Goal: Task Accomplishment & Management: Manage account settings

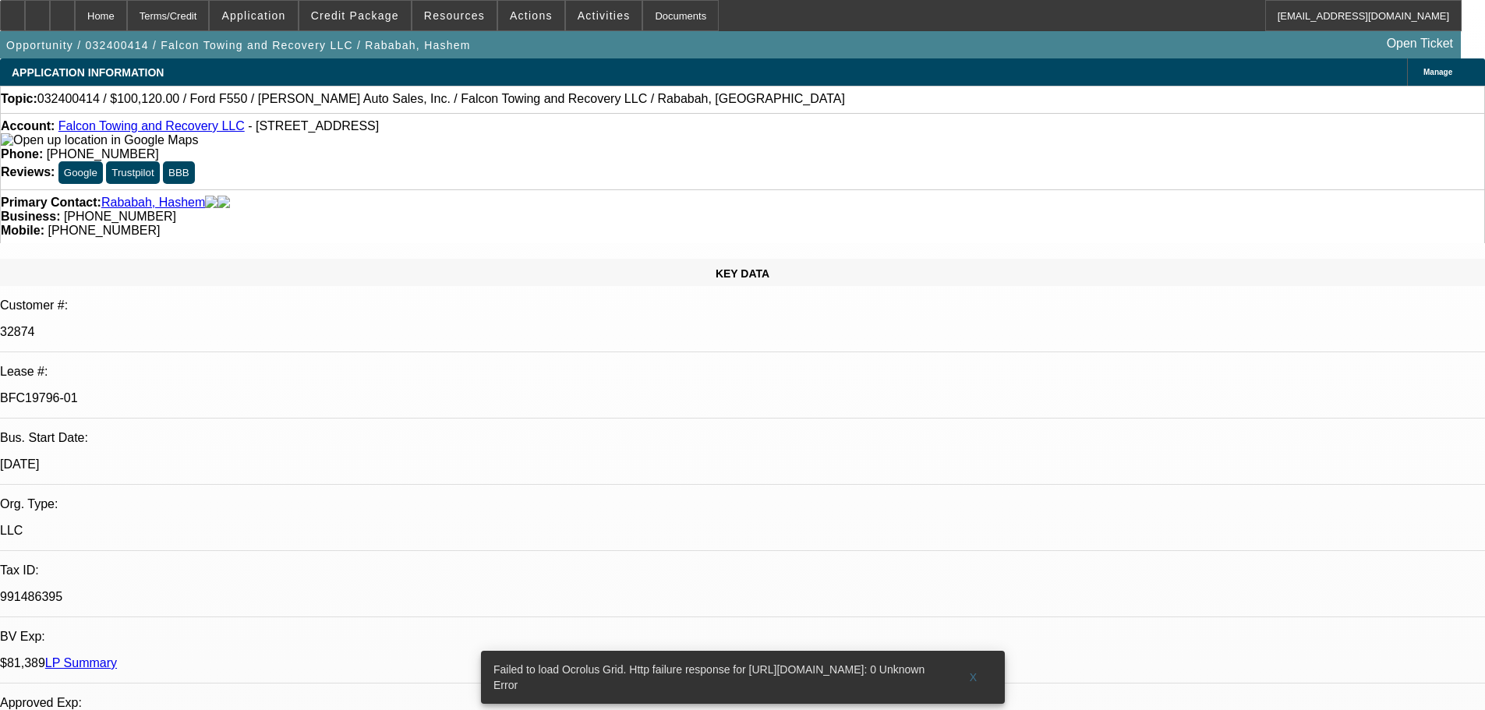
select select "0"
select select "2"
select select "0.1"
select select "4"
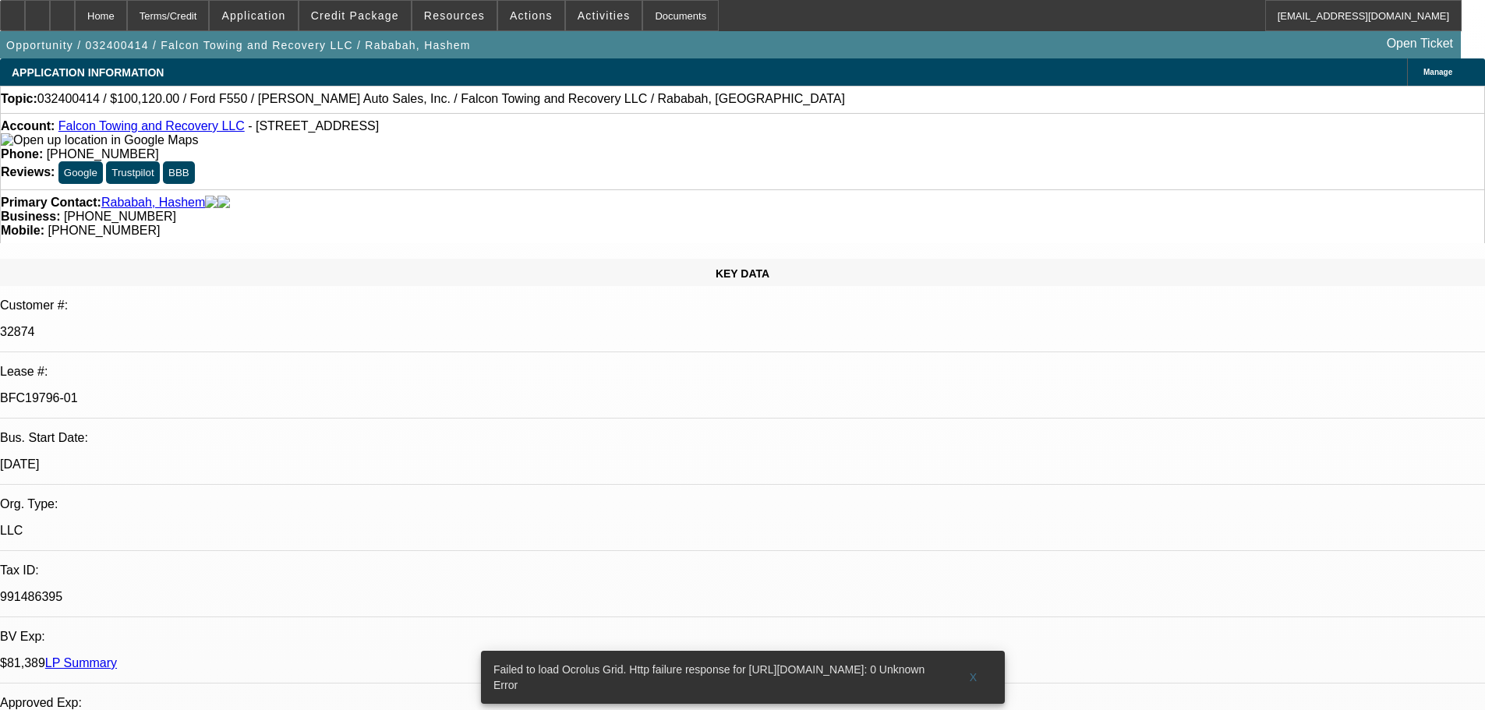
select select "0"
select select "2"
select select "0.1"
select select "4"
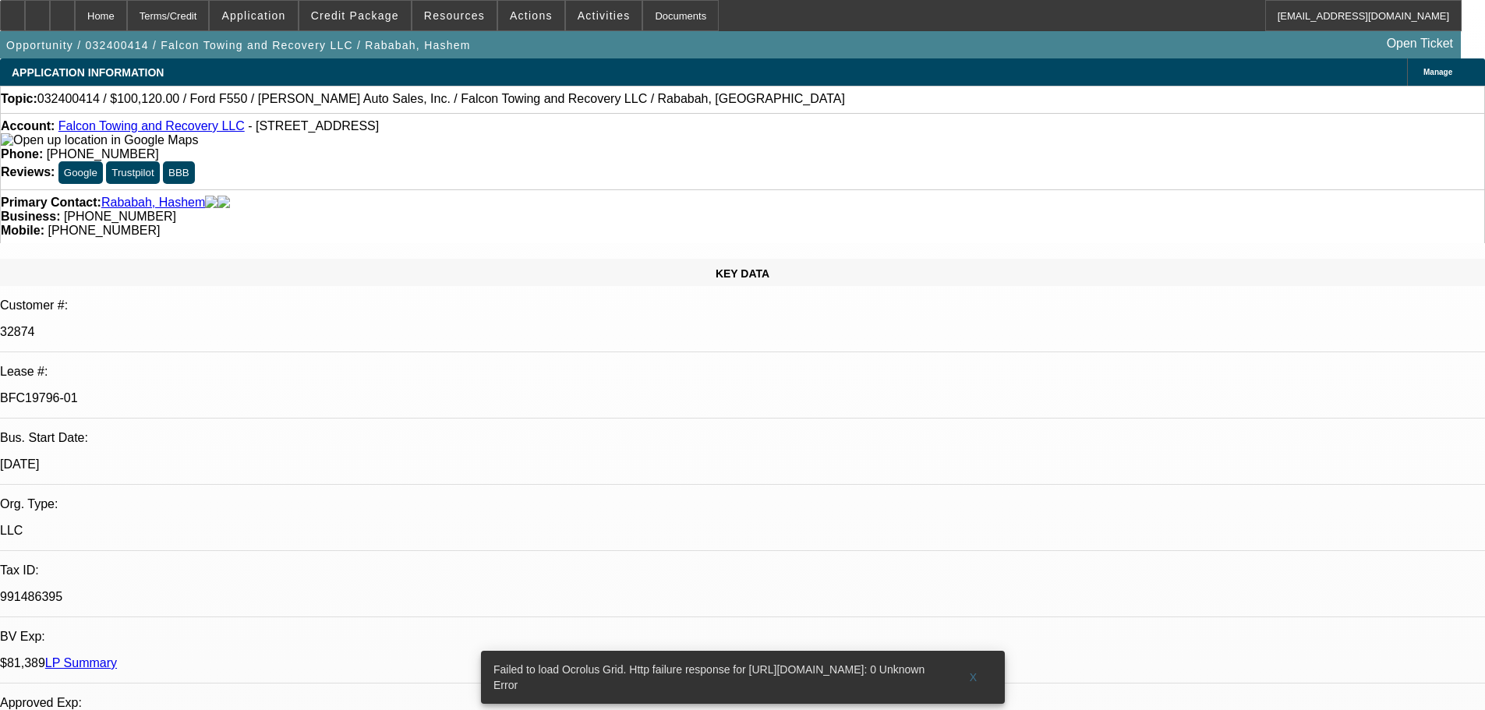
select select "0"
select select "2"
select select "0.1"
select select "4"
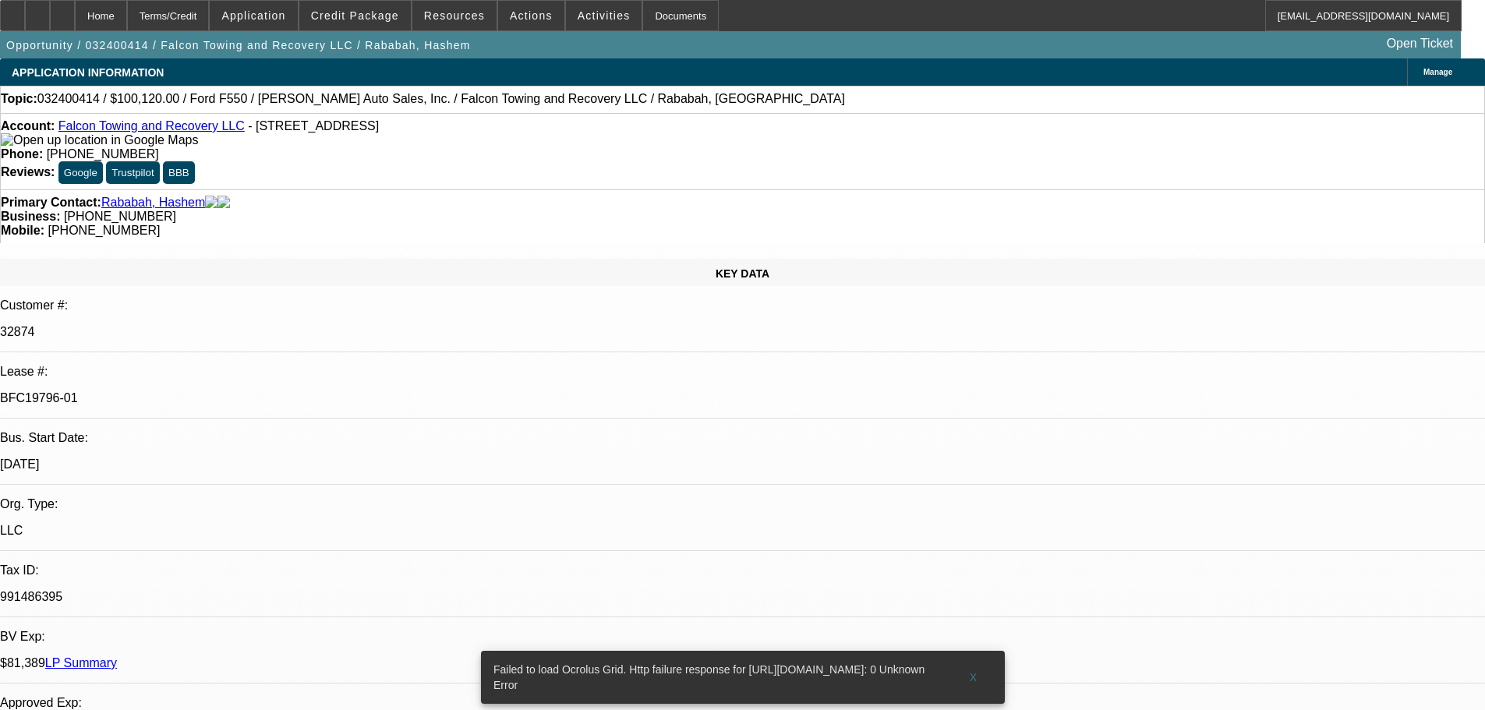
select select "0"
select select "2"
select select "0.1"
select select "4"
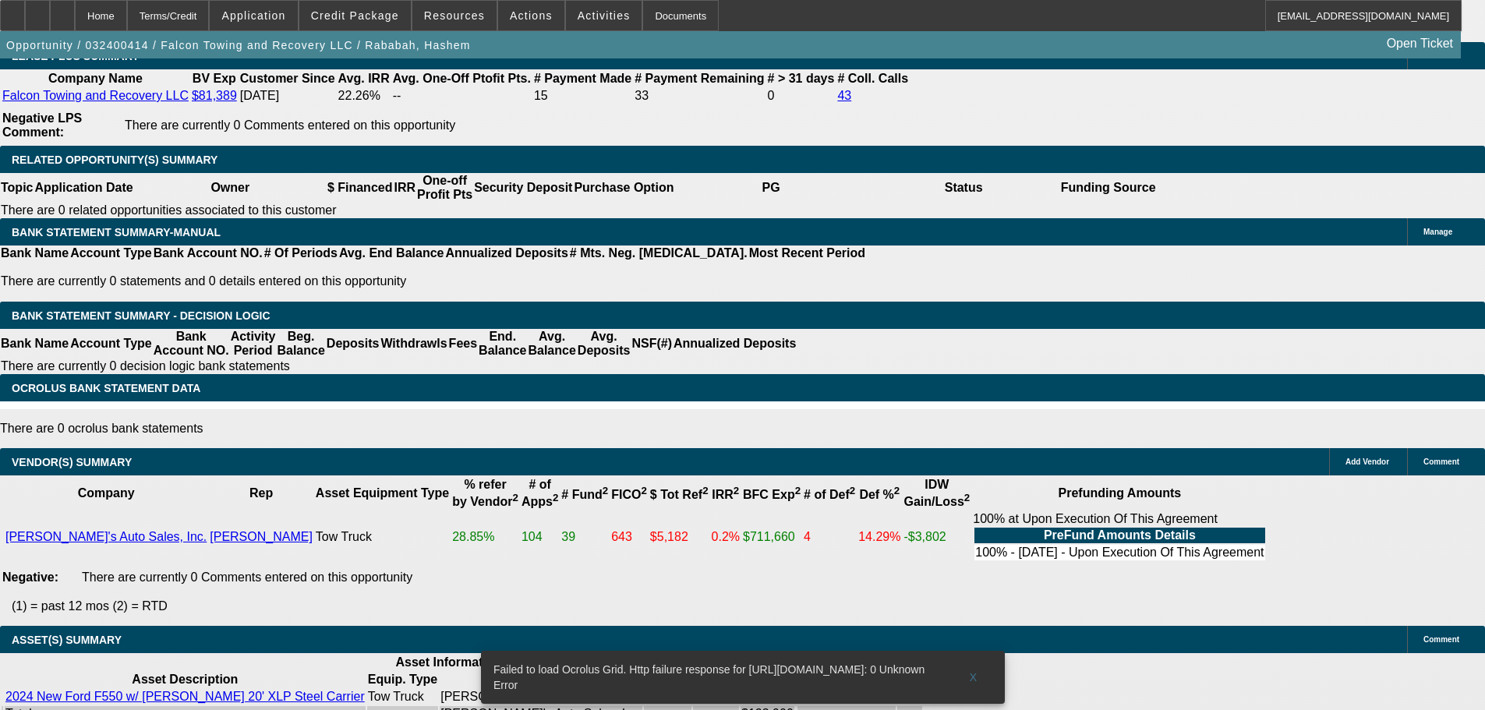
scroll to position [2846, 0]
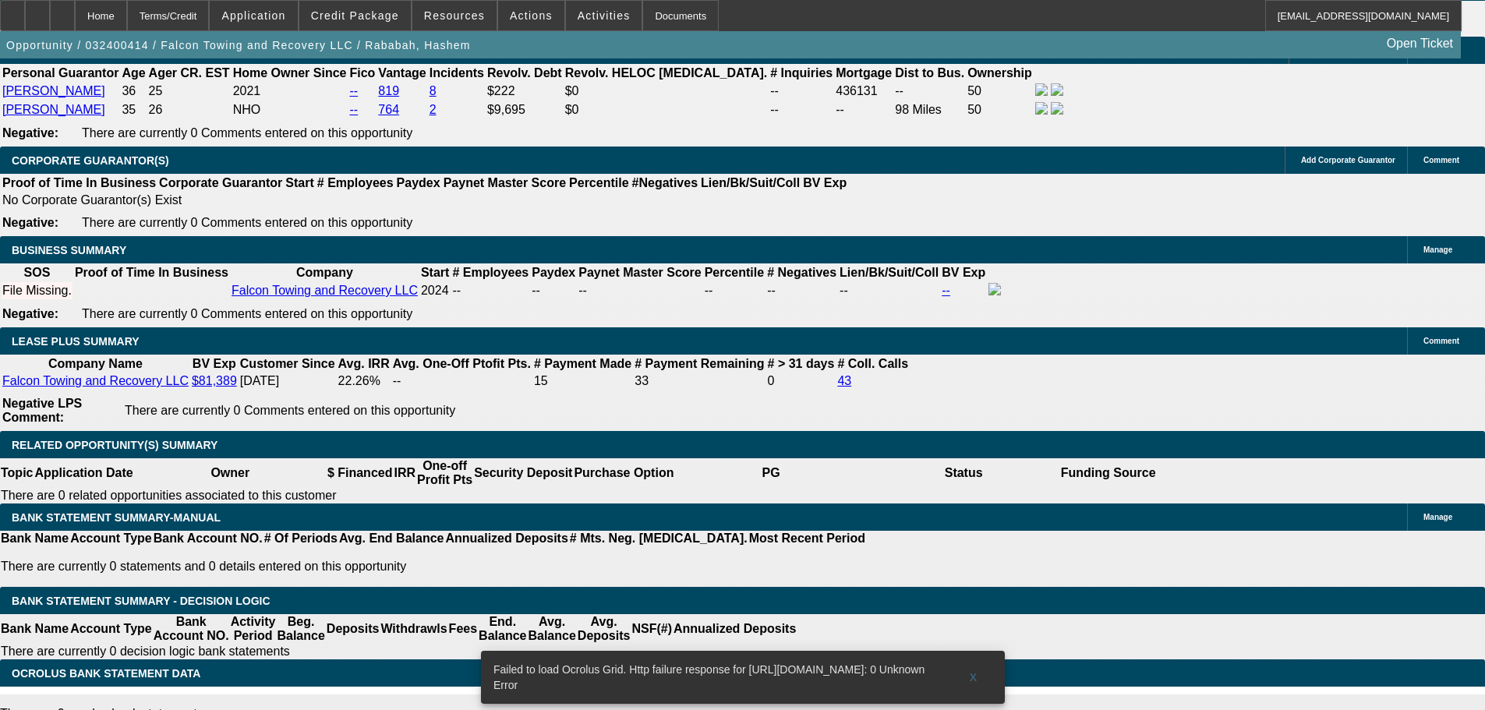
scroll to position [2066, 0]
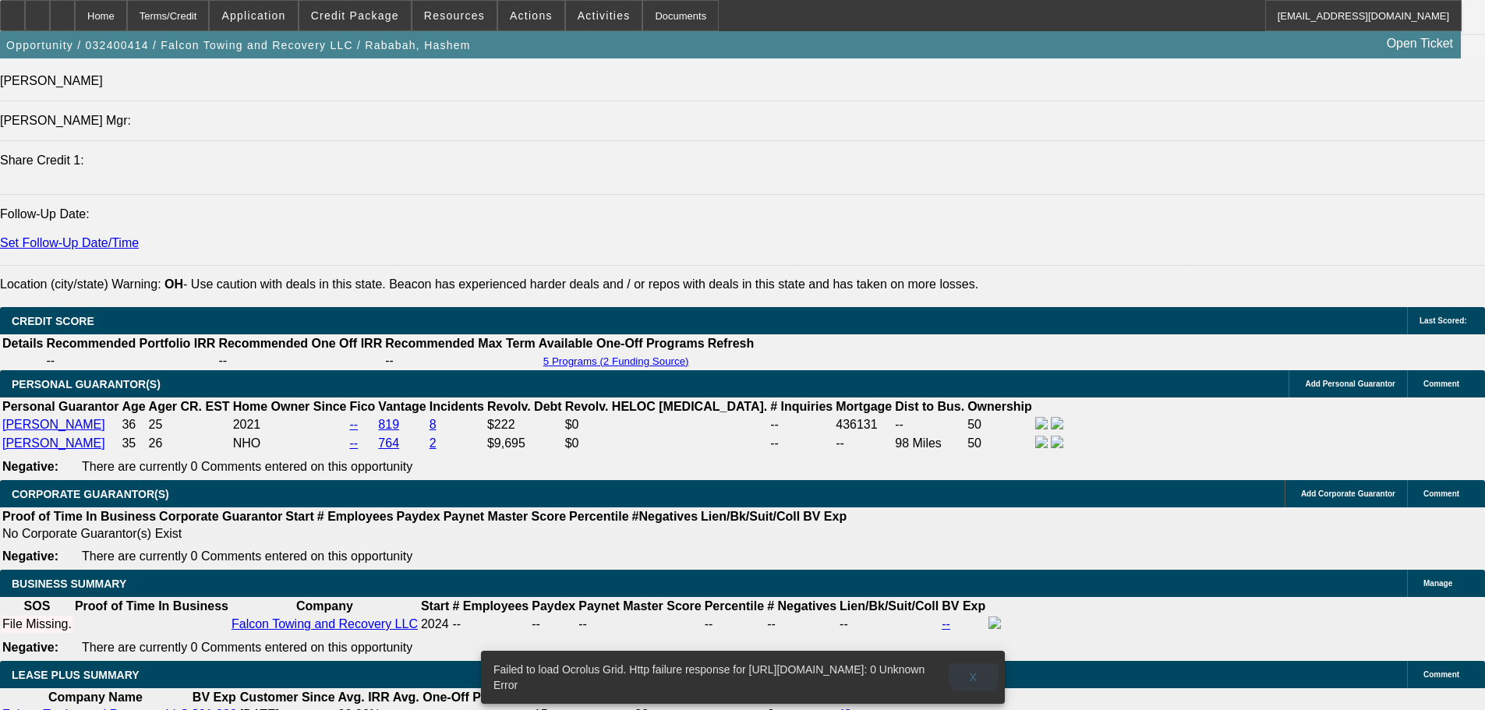
click at [973, 671] on span "X" at bounding box center [973, 677] width 9 height 12
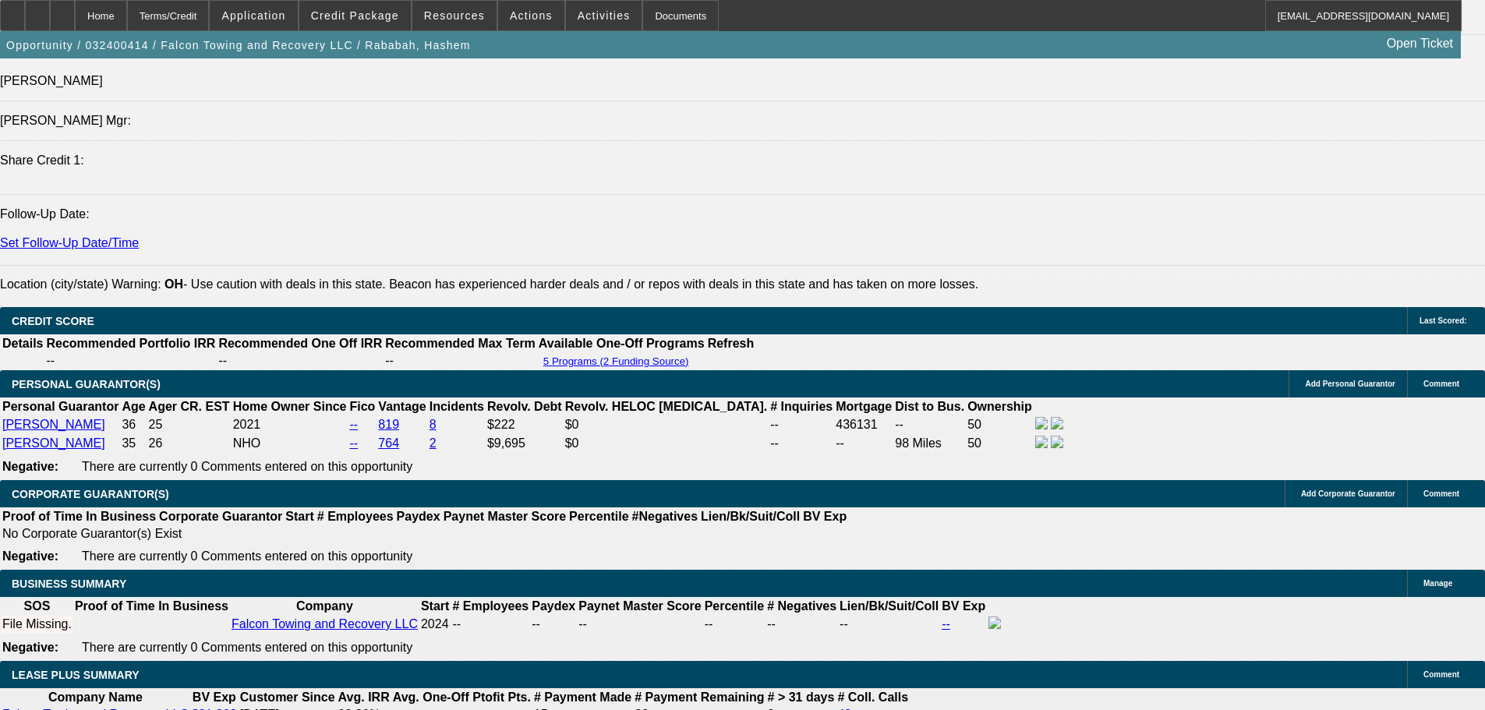
select select "0"
select select "2"
select select "0.1"
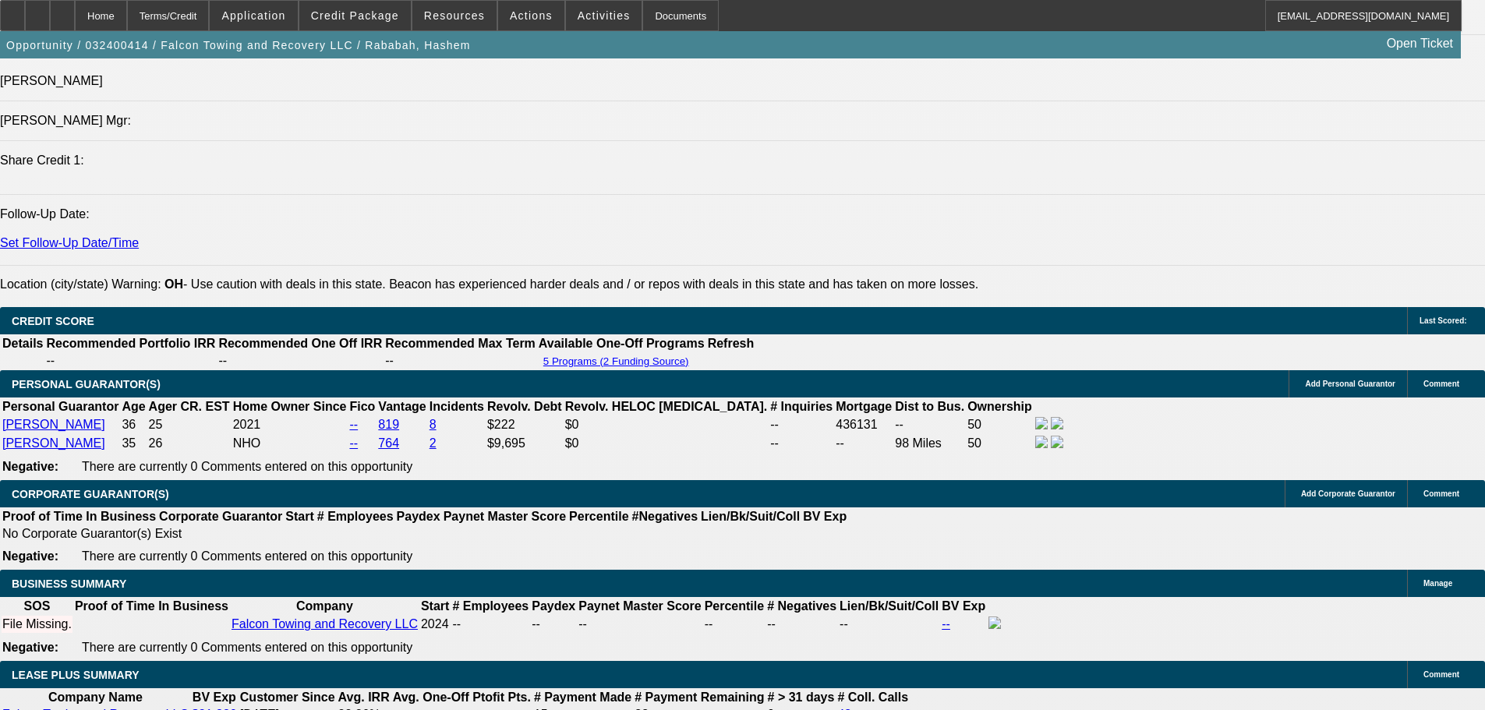
select select "4"
select select "0"
select select "2"
select select "0.1"
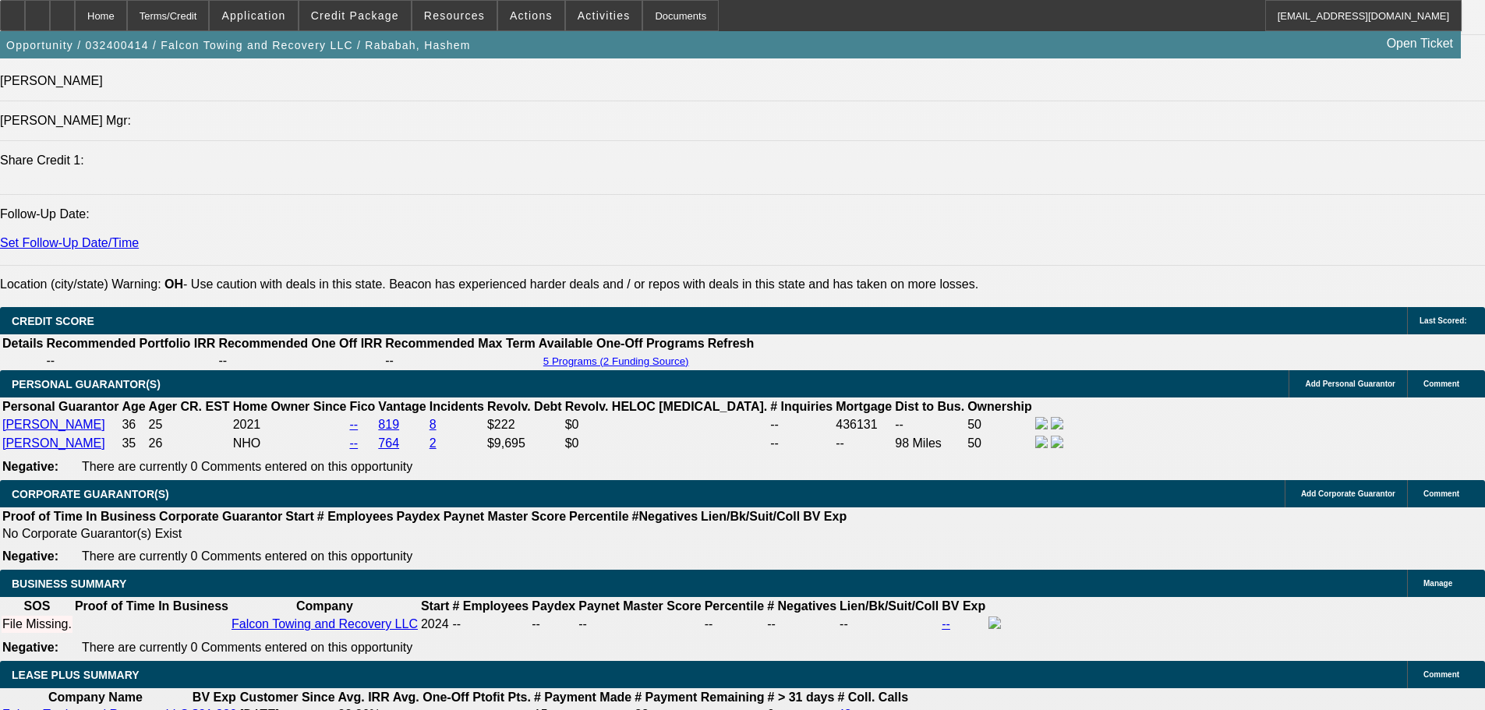
select select "4"
select select "0"
select select "2"
select select "0.1"
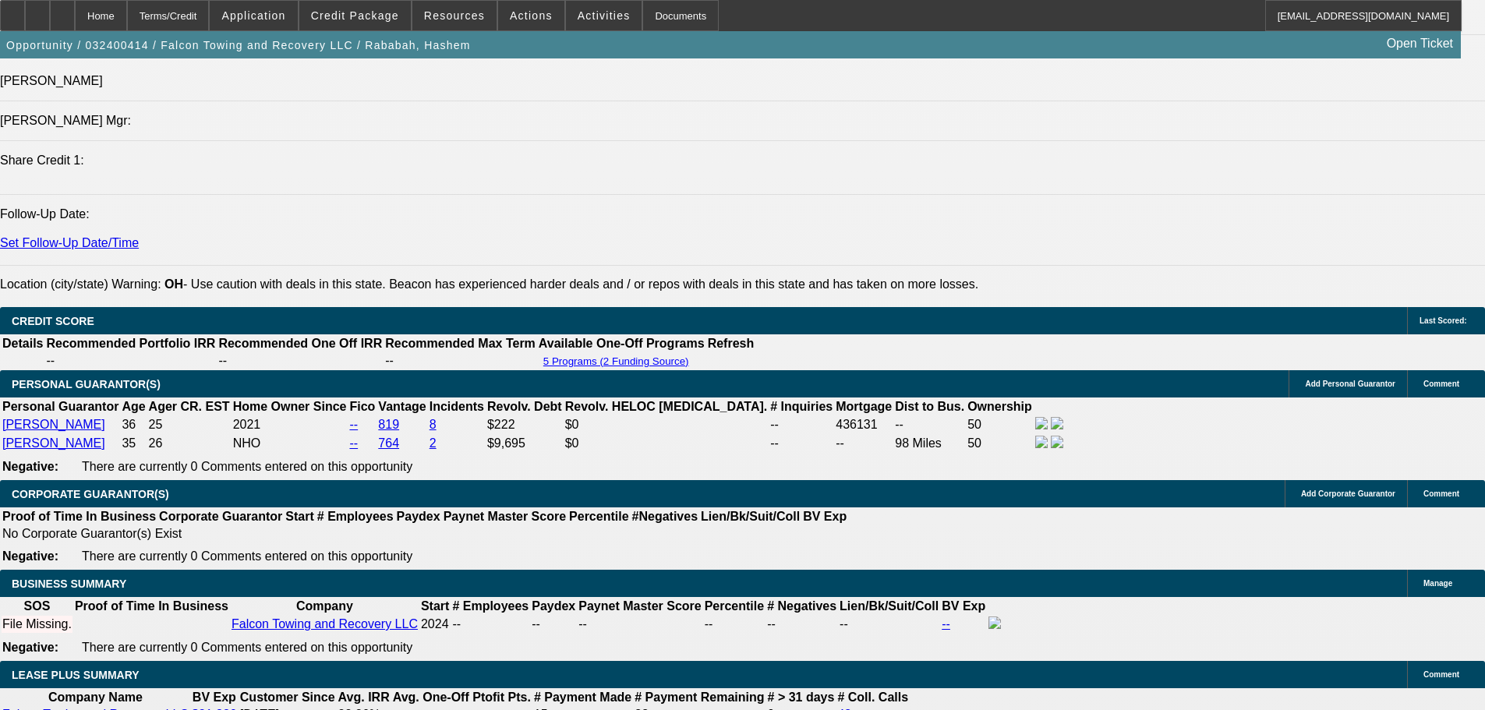
select select "4"
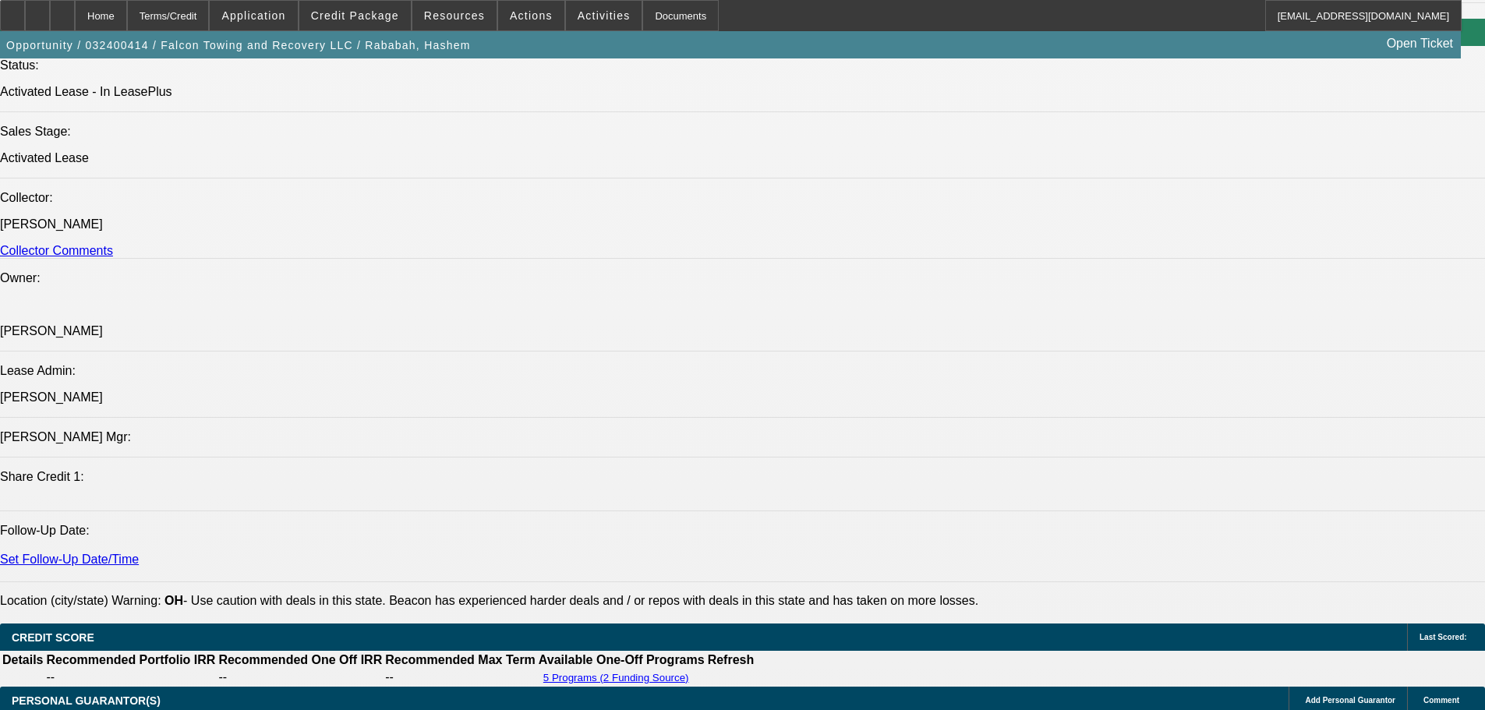
scroll to position [1898, 0]
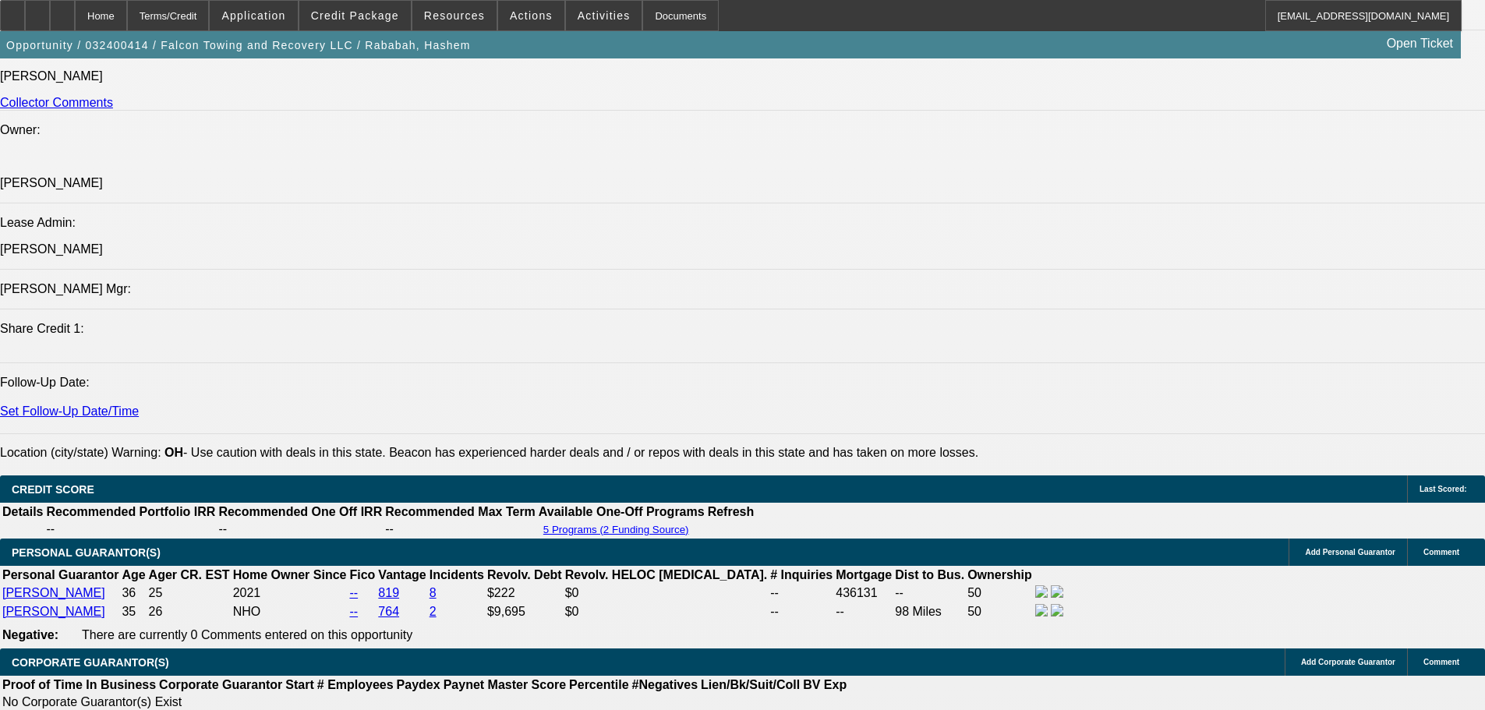
select select "0"
select select "2"
select select "0.1"
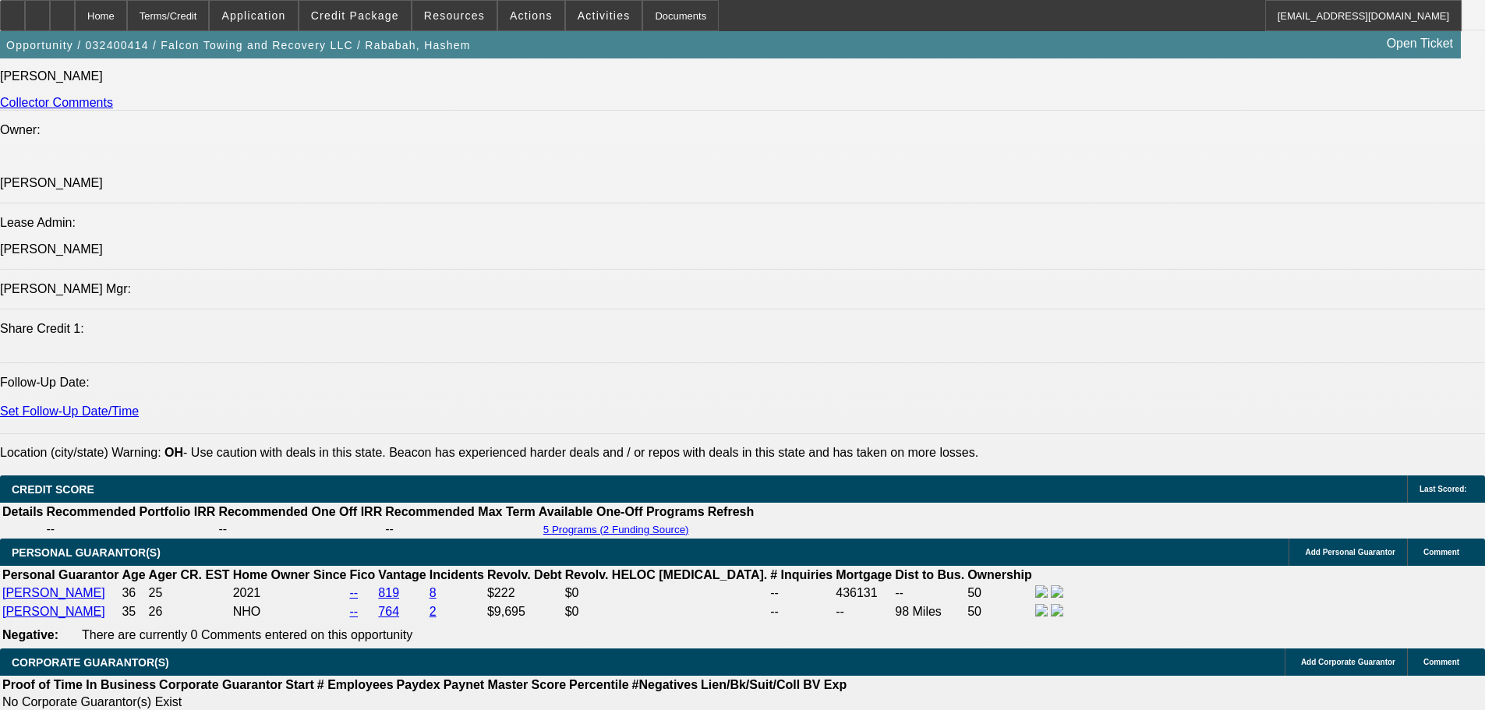
select select "4"
select select "0"
select select "2"
select select "0.1"
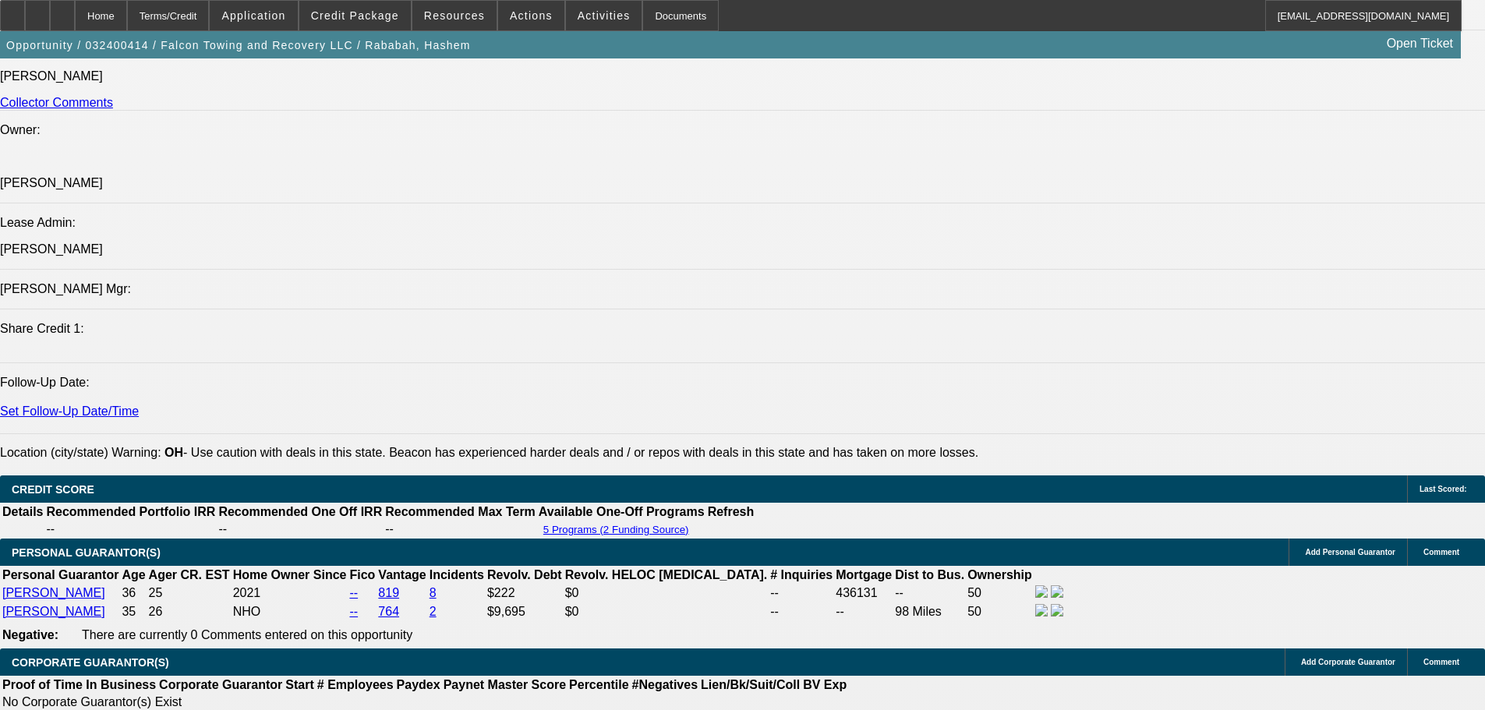
select select "4"
select select "0"
select select "2"
select select "0.1"
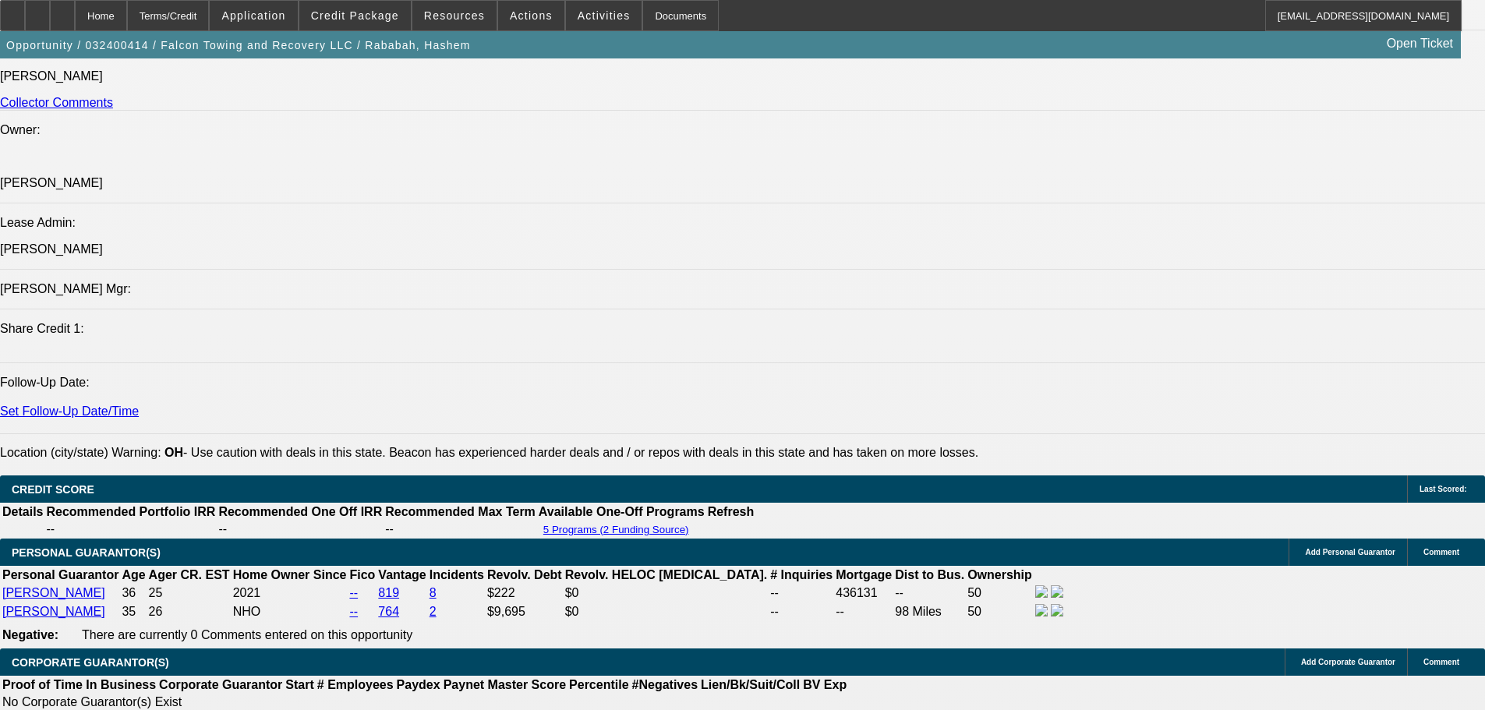
select select "4"
select select "0"
select select "2"
select select "0.1"
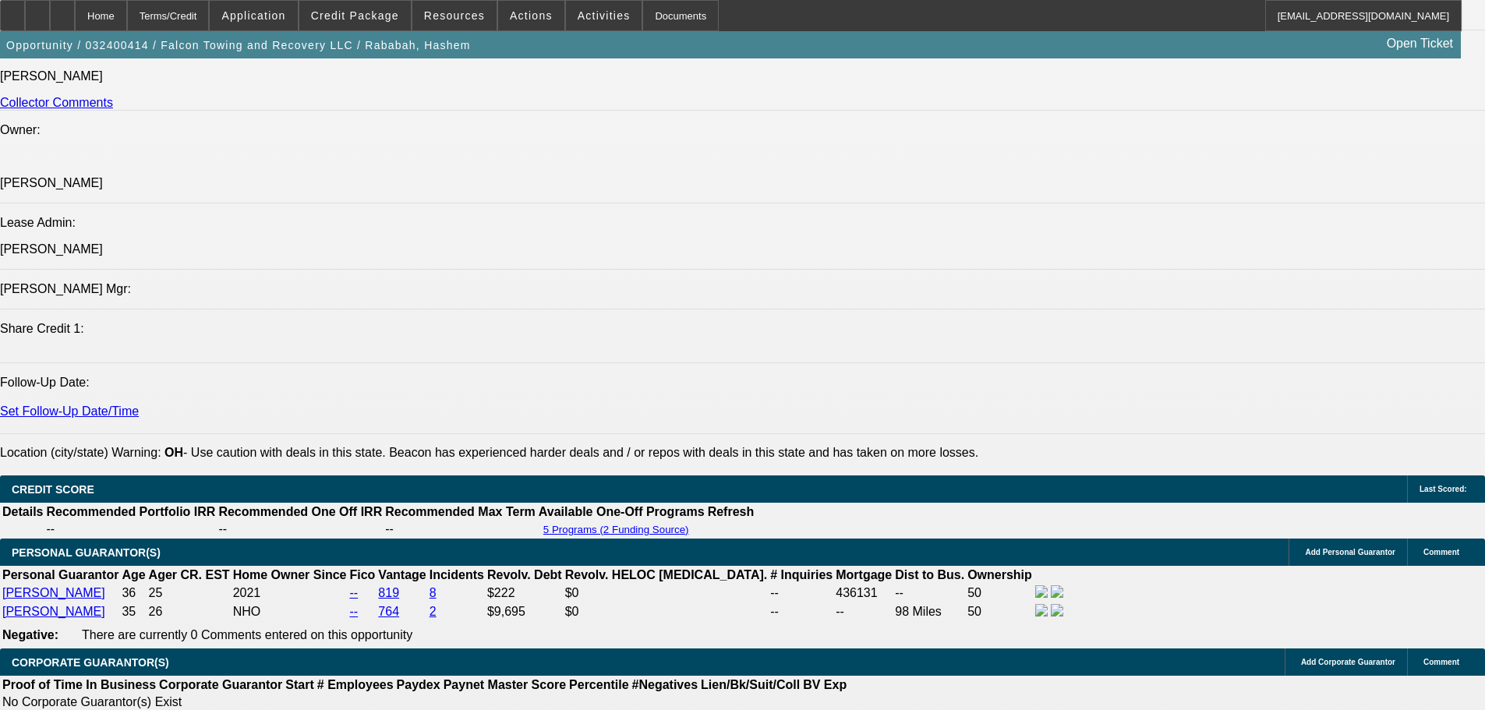
select select "4"
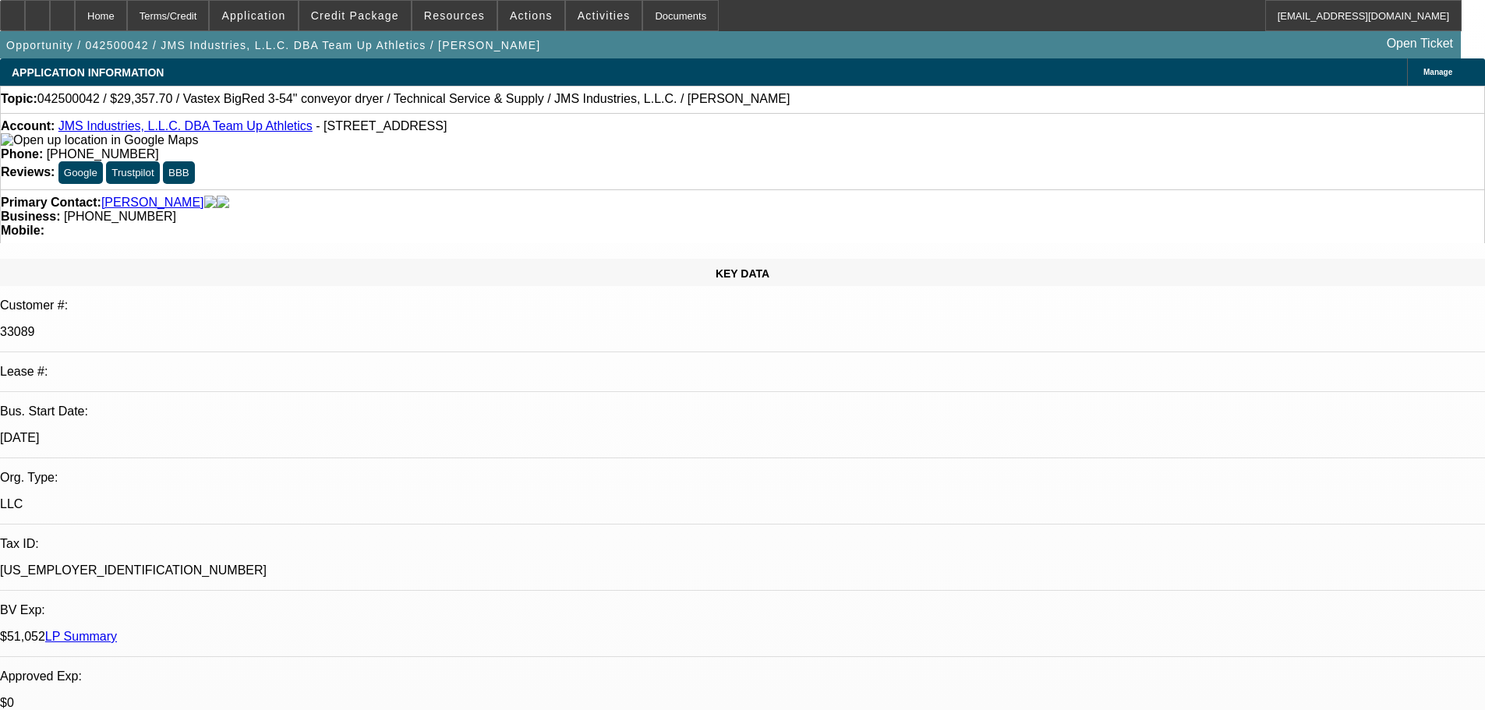
select select "0"
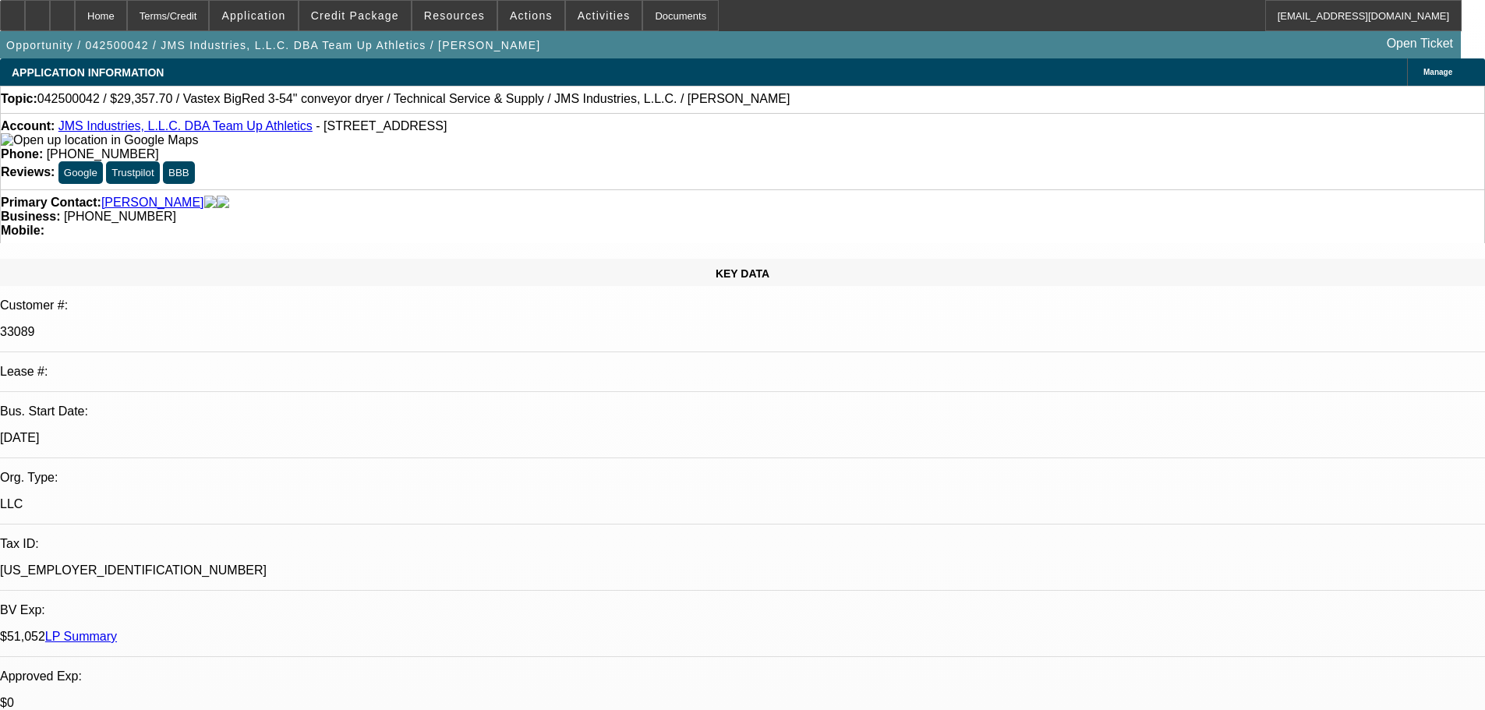
select select "0"
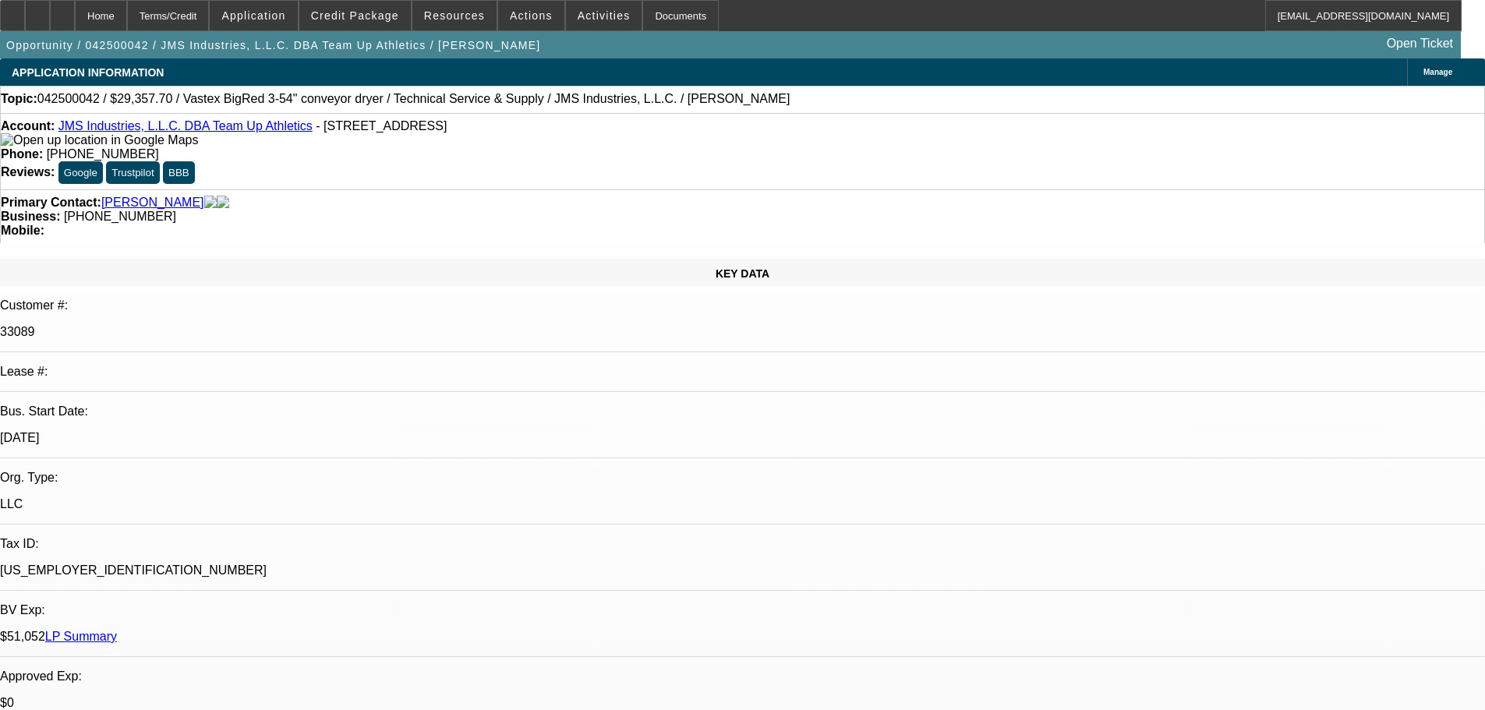
select select "2"
select select "0"
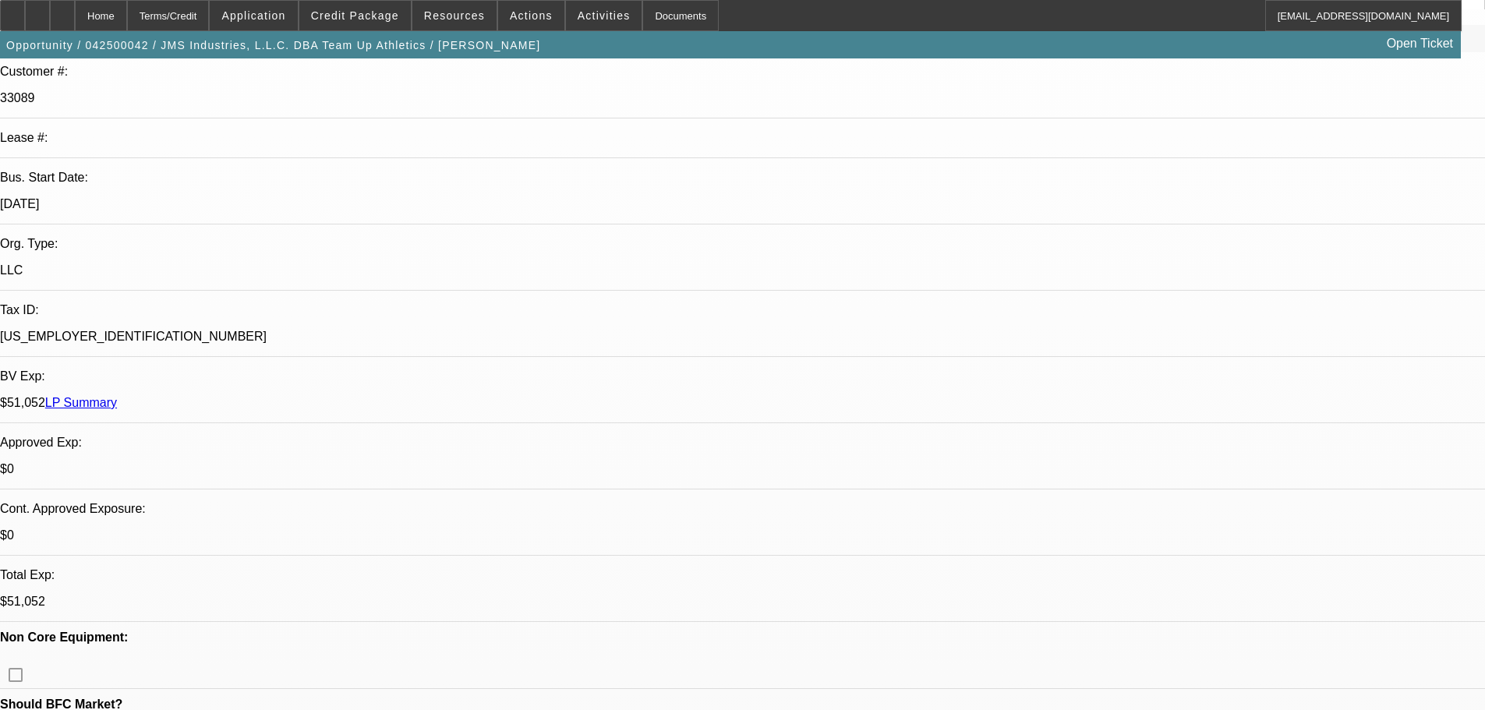
select select "1"
select select "6"
select select "1"
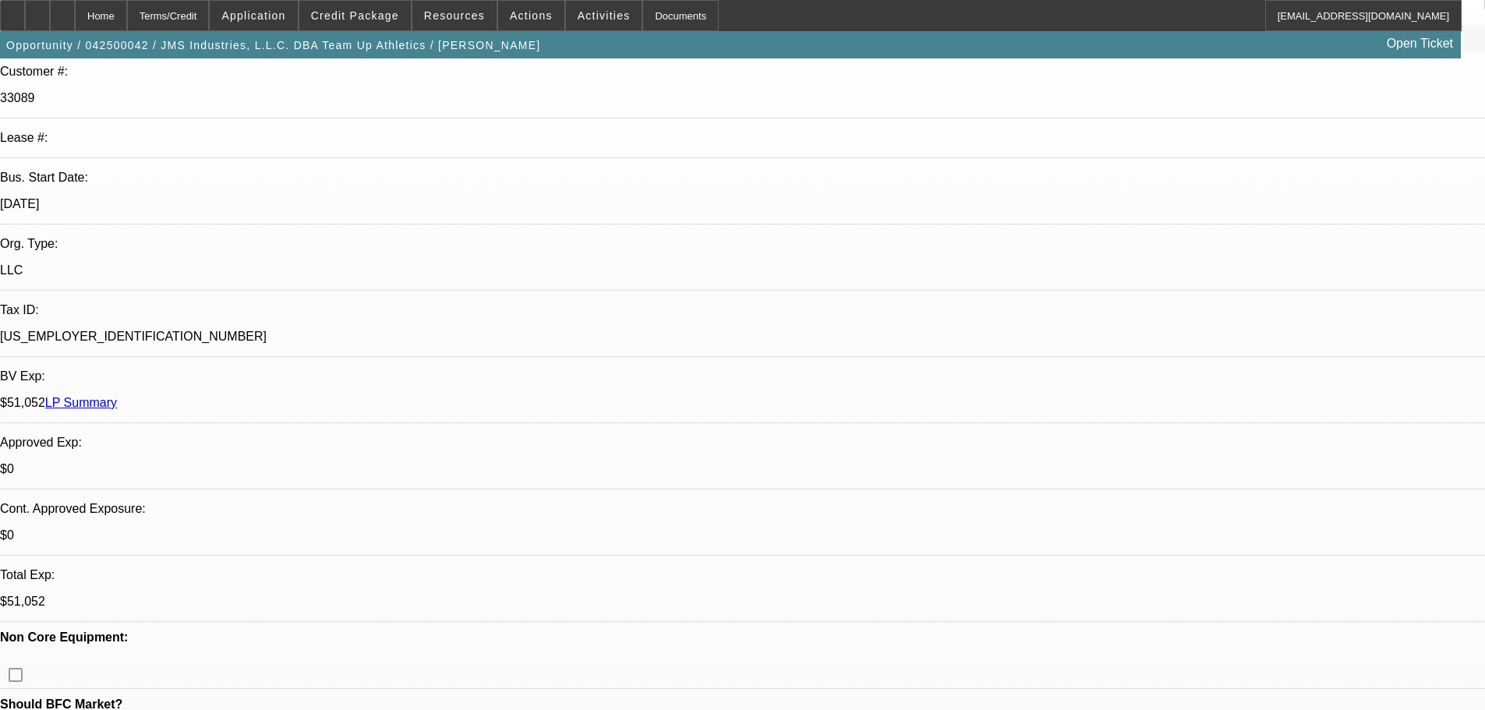
select select "6"
select select "1"
select select "6"
select select "1"
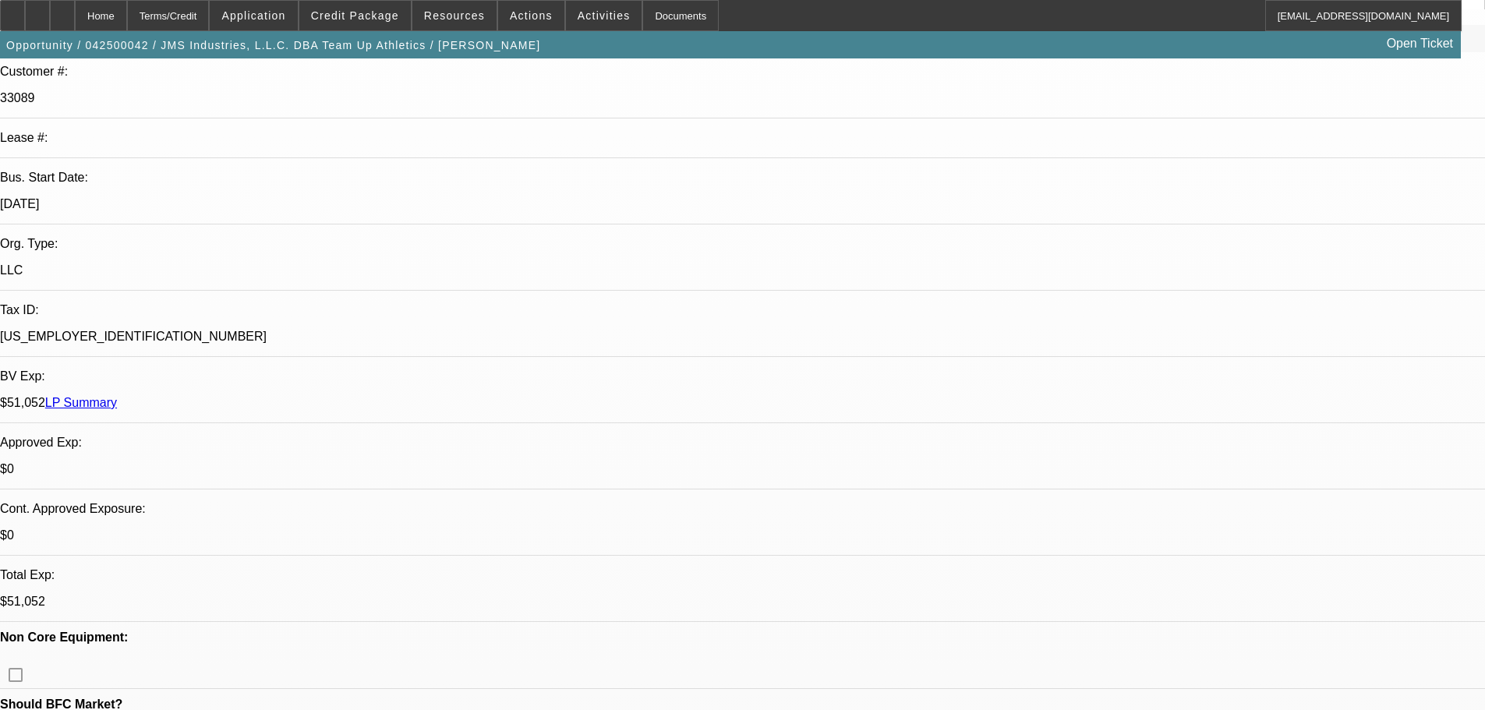
select select "2"
select select "6"
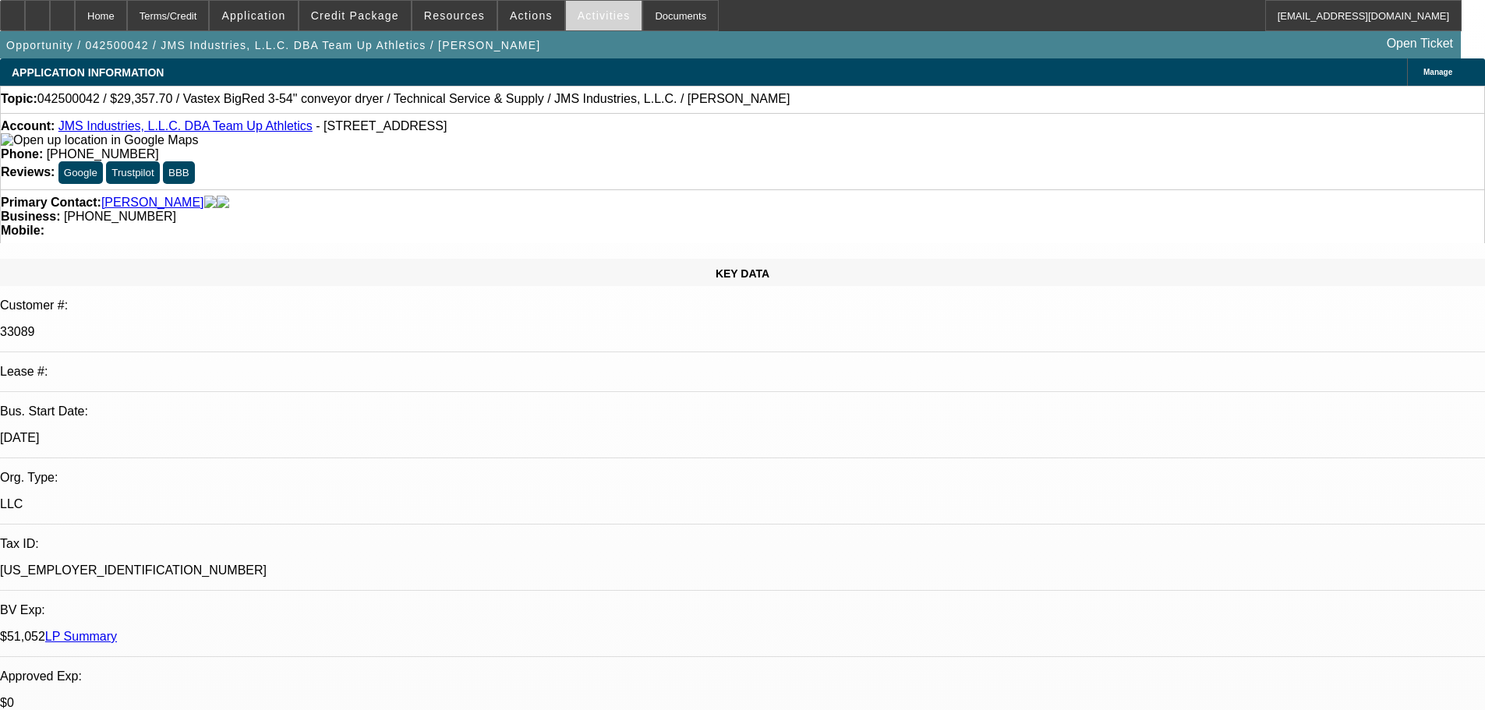
click at [585, 15] on span "Activities" at bounding box center [604, 15] width 53 height 12
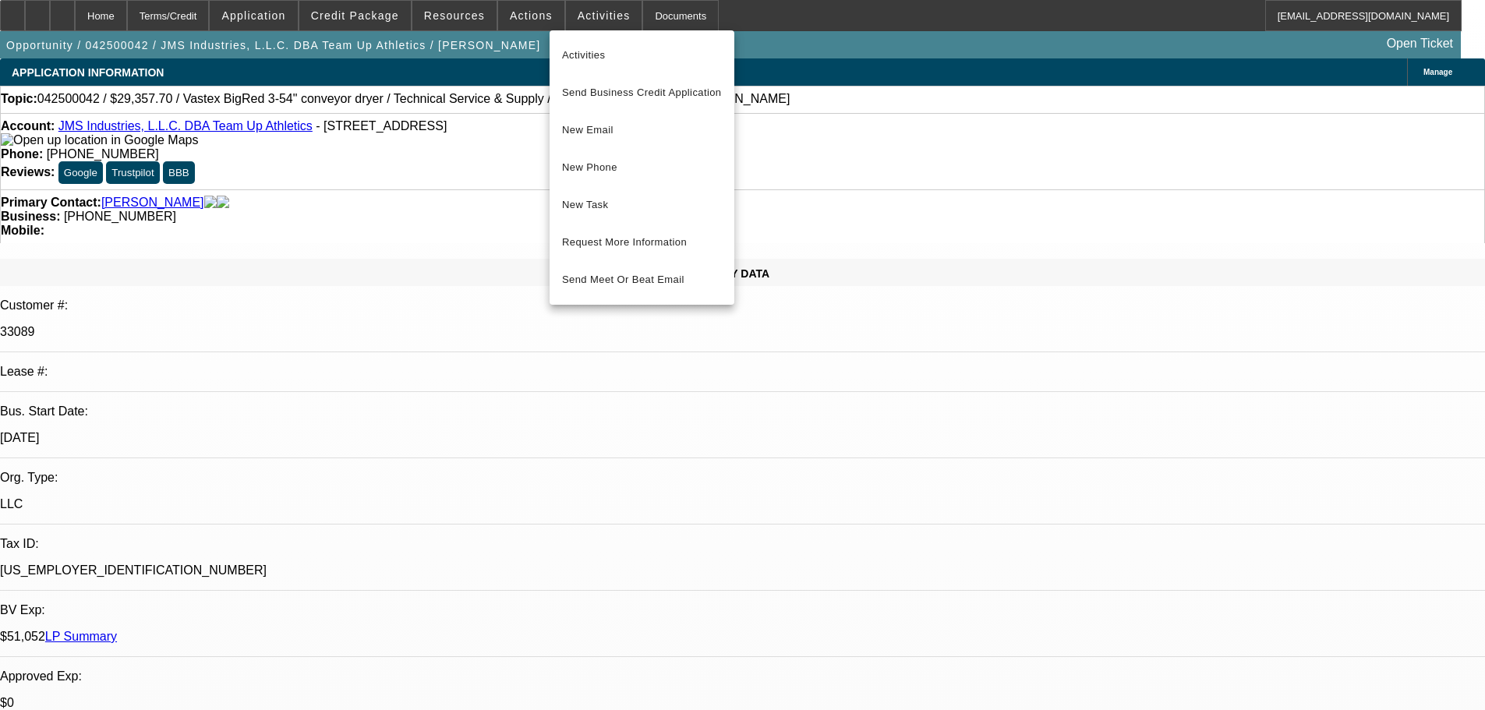
click at [532, 16] on div at bounding box center [742, 355] width 1485 height 710
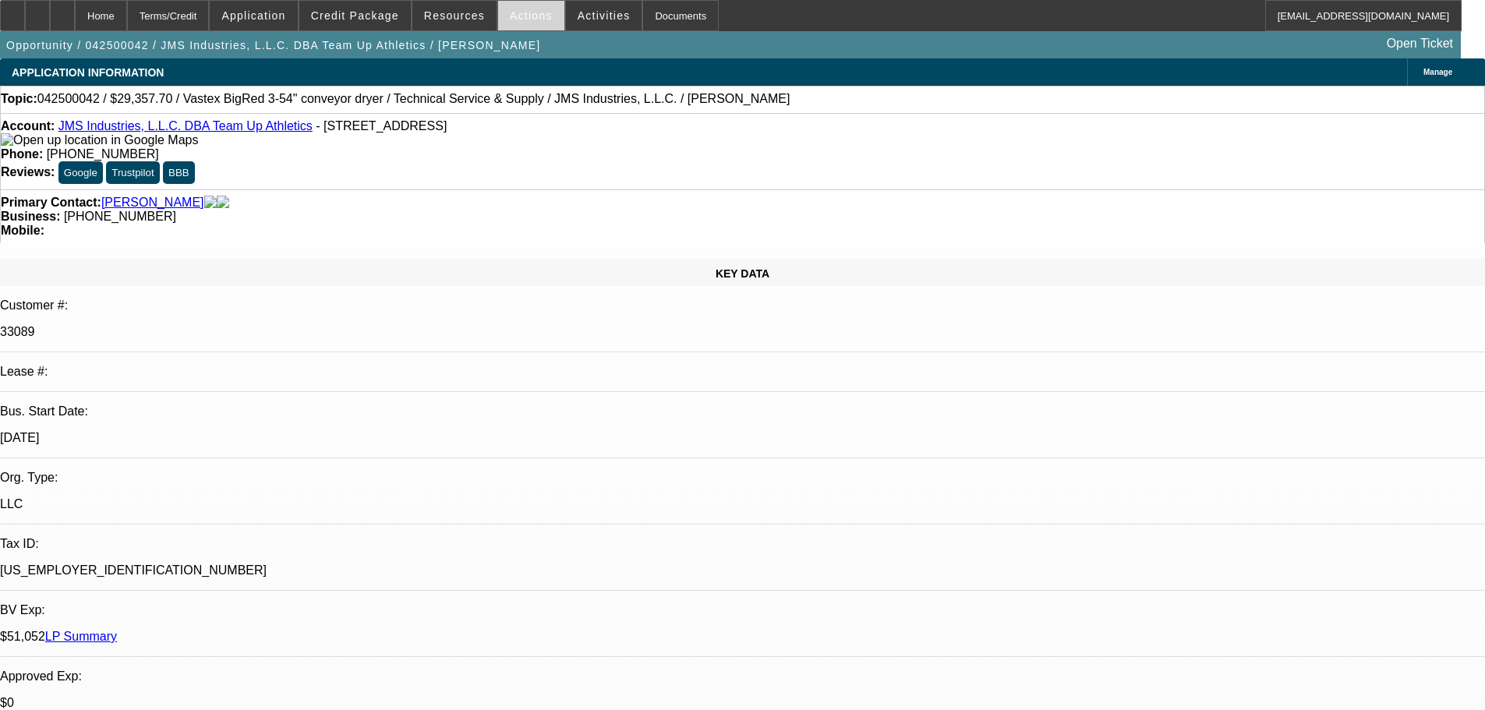
click at [531, 16] on span "Actions" at bounding box center [531, 15] width 43 height 12
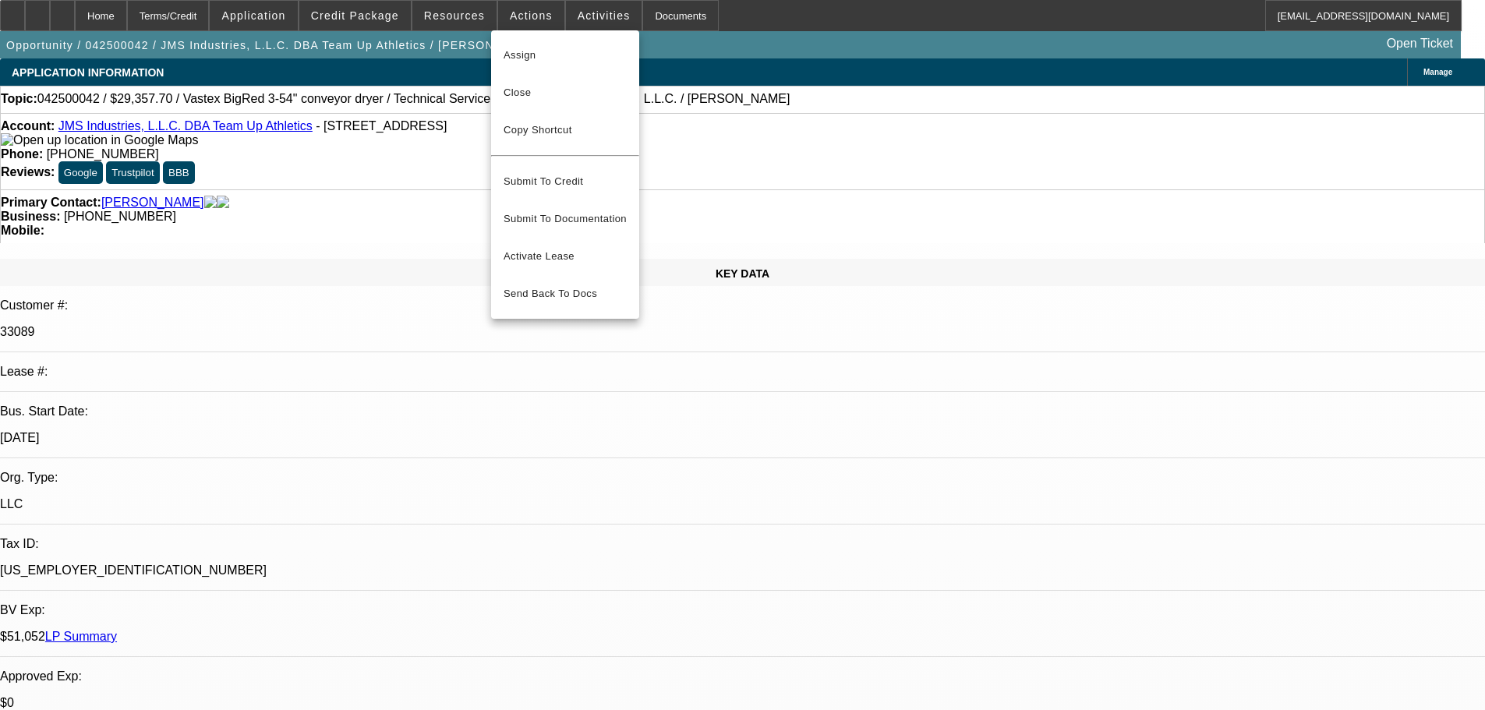
click at [652, 18] on div at bounding box center [742, 355] width 1485 height 710
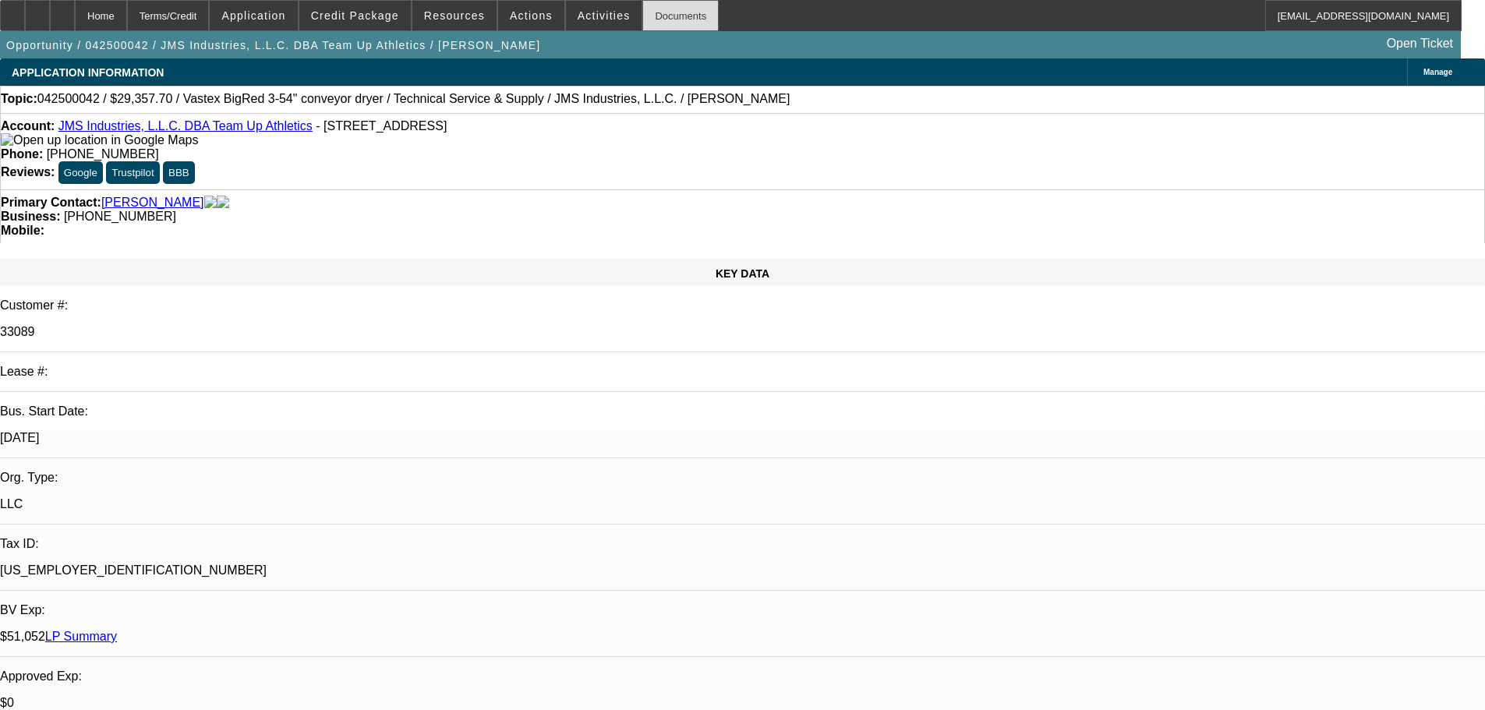
click at [652, 12] on div "Documents" at bounding box center [680, 15] width 76 height 31
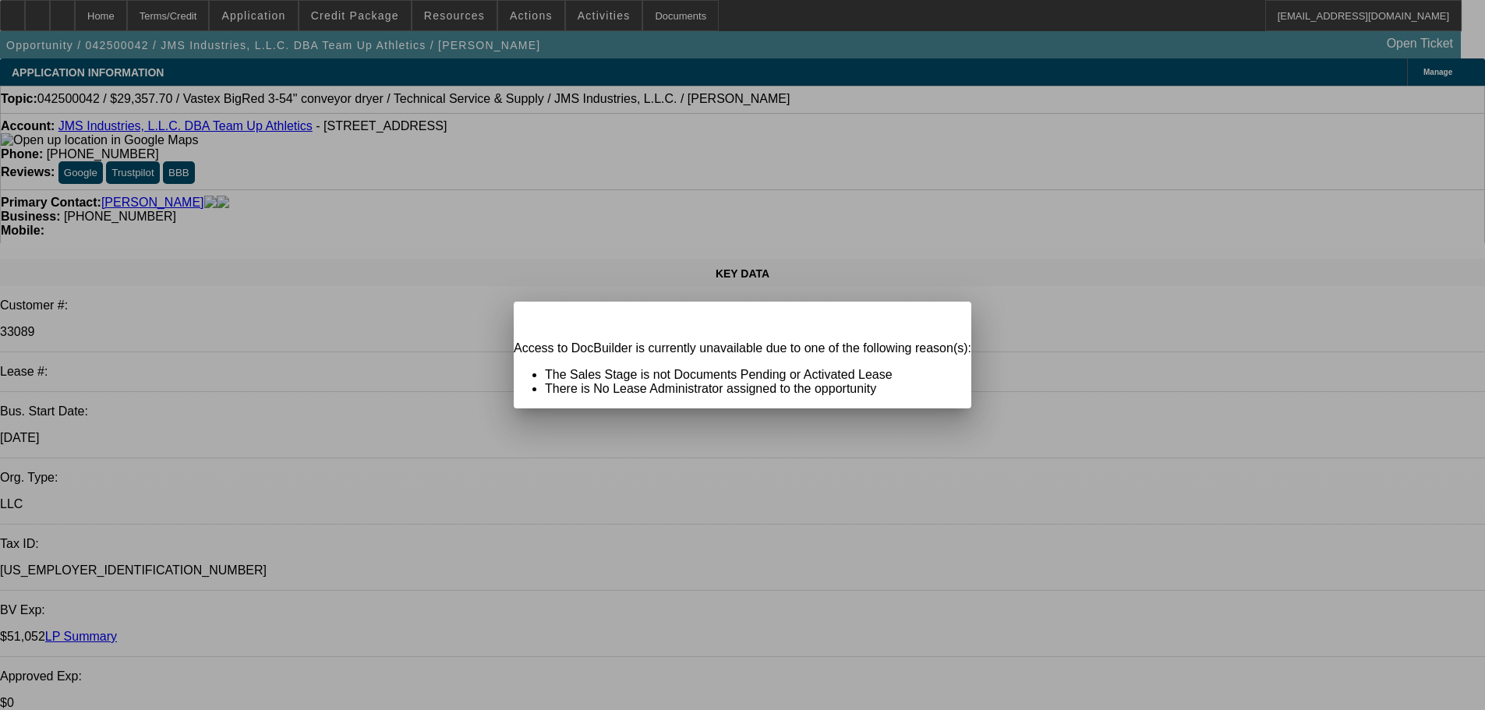
click at [937, 320] on div "Close" at bounding box center [954, 311] width 34 height 18
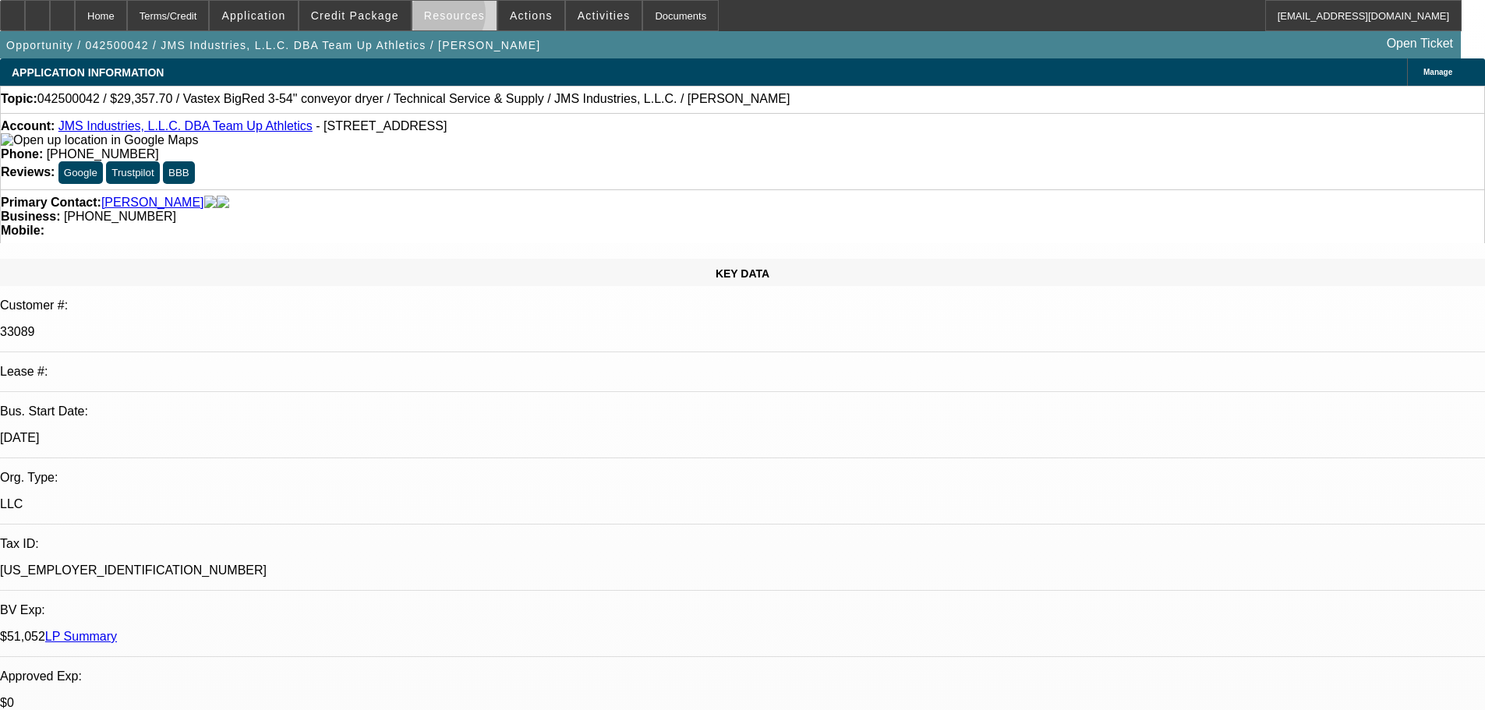
click at [447, 17] on span "Resources" at bounding box center [454, 15] width 61 height 12
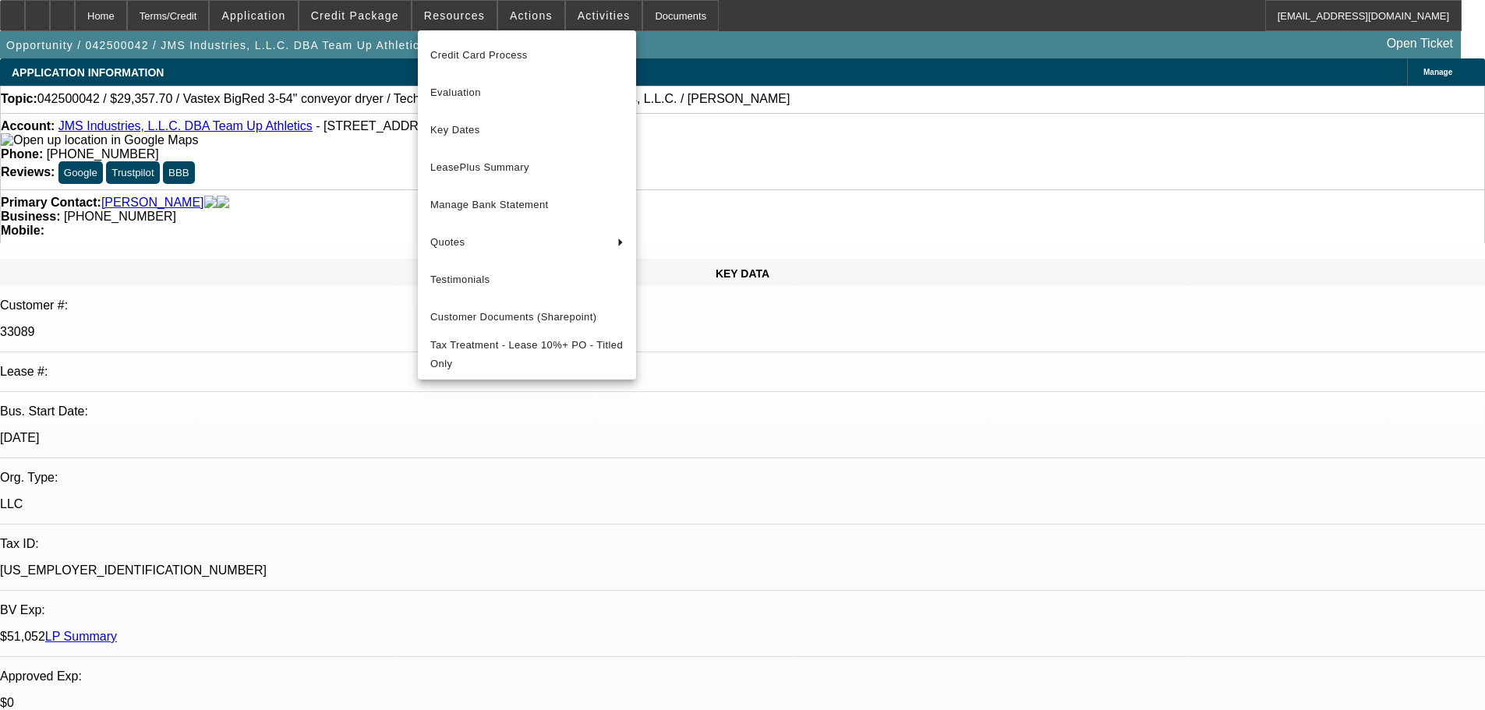
click at [814, 14] on div at bounding box center [742, 355] width 1485 height 710
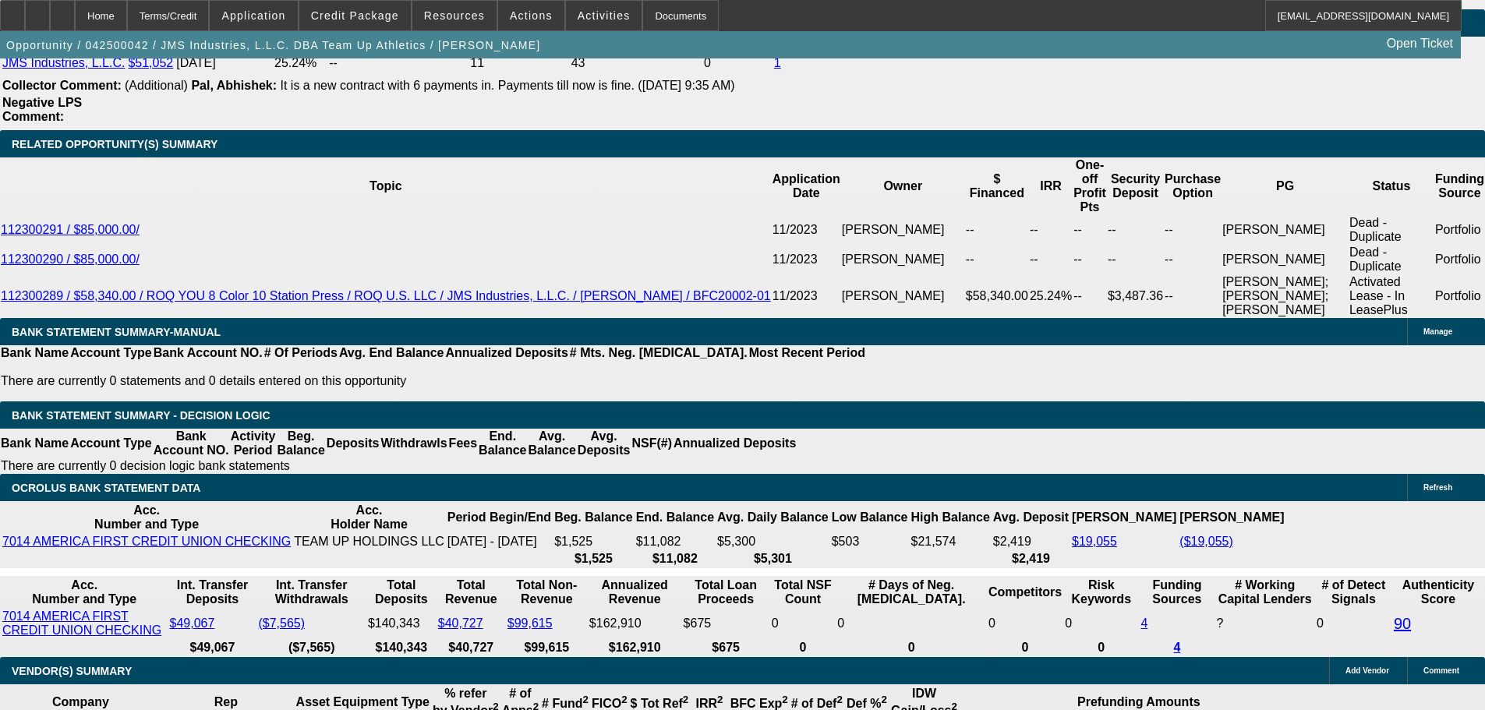
scroll to position [2962, 0]
